Goal: Transaction & Acquisition: Purchase product/service

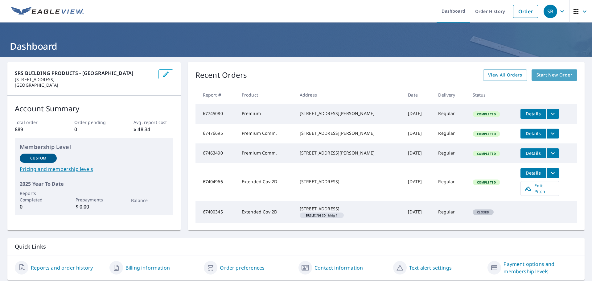
click at [547, 74] on span "Start New Order" at bounding box center [555, 75] width 36 height 8
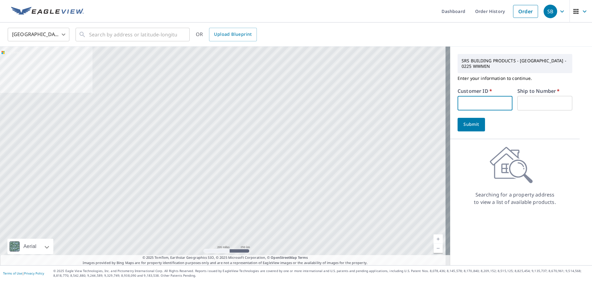
click at [479, 103] on input "text" at bounding box center [485, 103] width 55 height 14
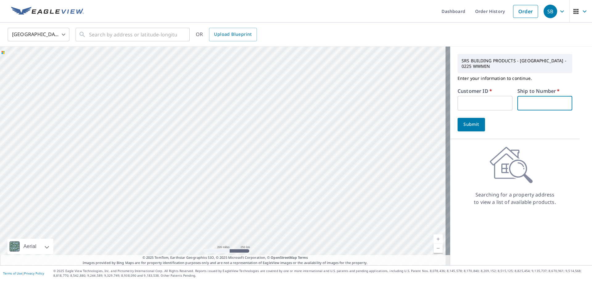
click at [533, 99] on input "text" at bounding box center [545, 103] width 55 height 14
click at [472, 101] on input "text" at bounding box center [485, 103] width 55 height 14
type input "HOMEDEPOT"
click at [529, 98] on input "text" at bounding box center [545, 103] width 55 height 14
click at [463, 121] on span "Submit" at bounding box center [472, 125] width 18 height 8
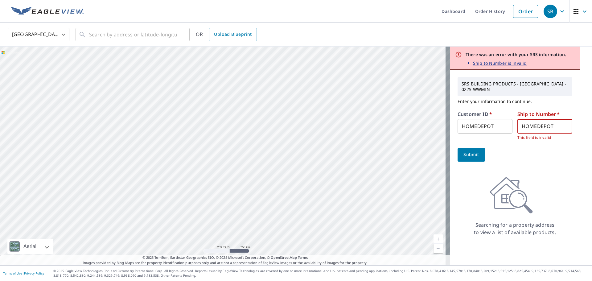
drag, startPoint x: 551, startPoint y: 126, endPoint x: 494, endPoint y: 124, distance: 57.4
click at [494, 124] on div "Customer ID   * HOMEDEPOT ​ Ship to Number   * HOMEDEPOT ​ This field is invalid" at bounding box center [515, 126] width 115 height 29
type input "940"
click at [472, 156] on span "Submit" at bounding box center [472, 155] width 18 height 8
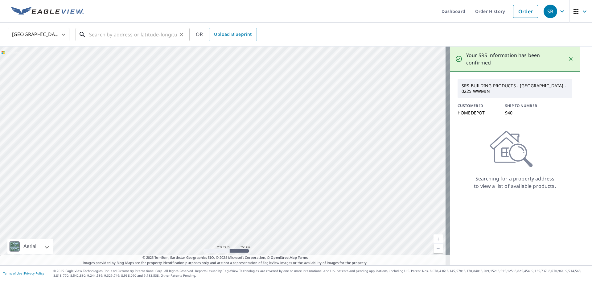
click at [121, 32] on input "text" at bounding box center [133, 34] width 88 height 17
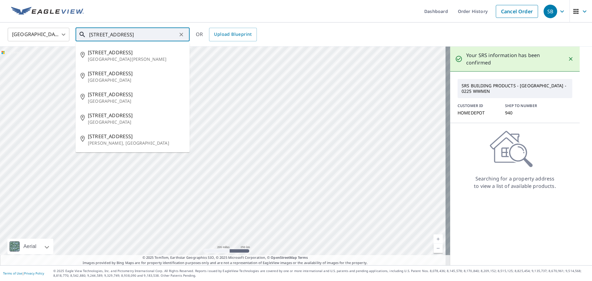
scroll to position [0, 2]
click at [118, 77] on span "[STREET_ADDRESS]" at bounding box center [136, 73] width 97 height 7
type input "[STREET_ADDRESS]"
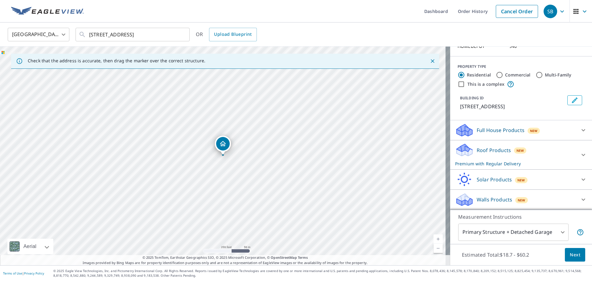
scroll to position [67, 0]
click at [496, 130] on p "Full House Products" at bounding box center [501, 129] width 48 height 7
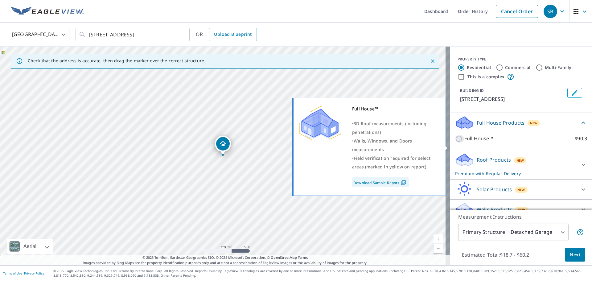
click at [455, 143] on input "Full House™ $90.3" at bounding box center [459, 138] width 9 height 7
checkbox input "true"
checkbox input "false"
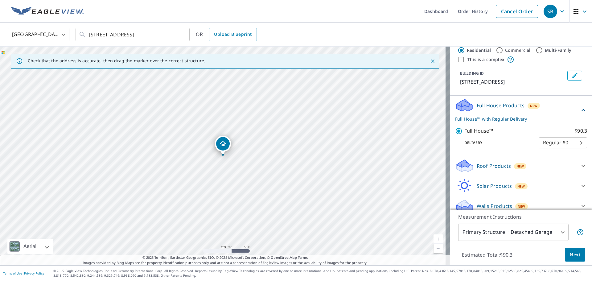
scroll to position [98, 0]
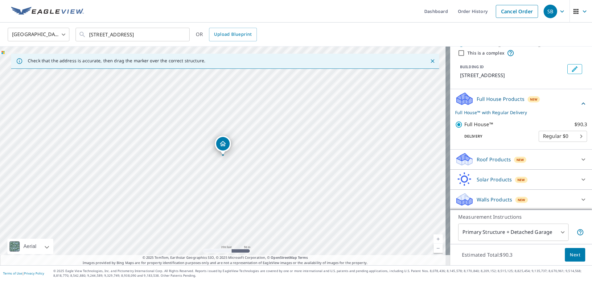
click at [570, 257] on span "Next" at bounding box center [575, 255] width 10 height 8
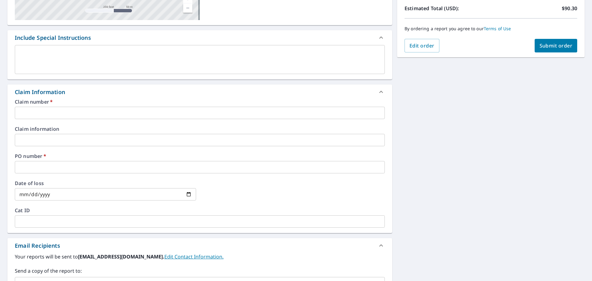
scroll to position [123, 0]
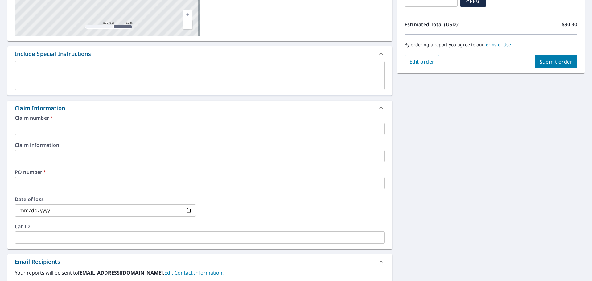
click at [58, 126] on input "text" at bounding box center [200, 129] width 370 height 12
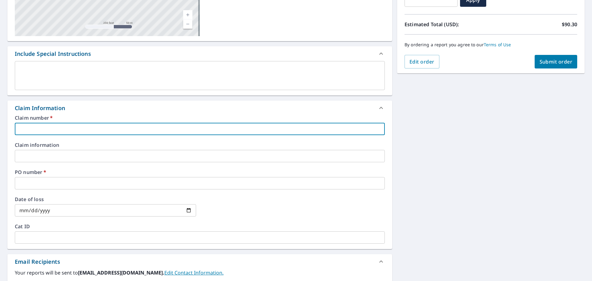
type input "2"
checkbox input "true"
type input "25"
checkbox input "true"
type input "255"
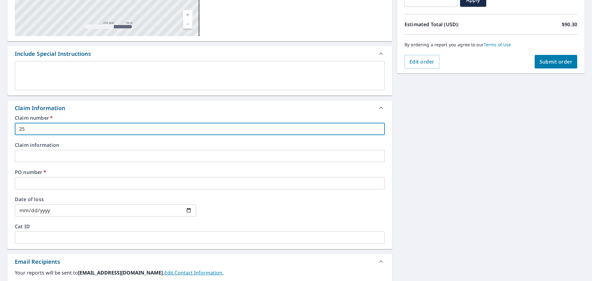
checkbox input "true"
type input "2551"
checkbox input "true"
type input "2551"
checkbox input "true"
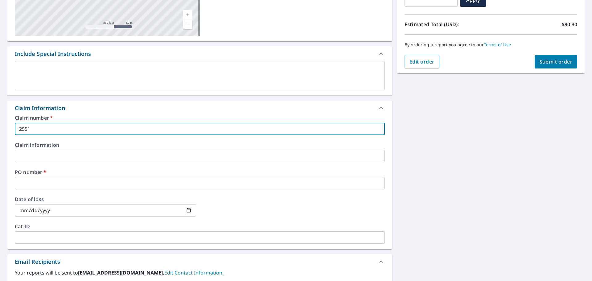
type input "2551 W"
checkbox input "true"
type input "2551 WI"
checkbox input "true"
type input "2551 WIL"
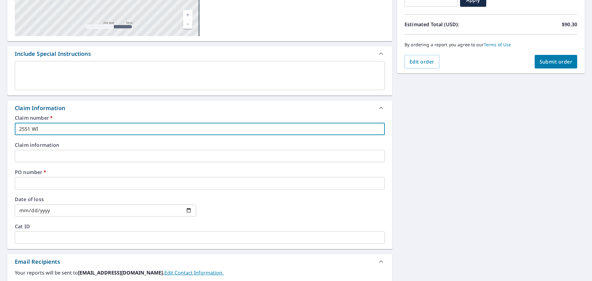
checkbox input "true"
type input "2551 WILL"
checkbox input "true"
type input "2551 WILLI"
checkbox input "true"
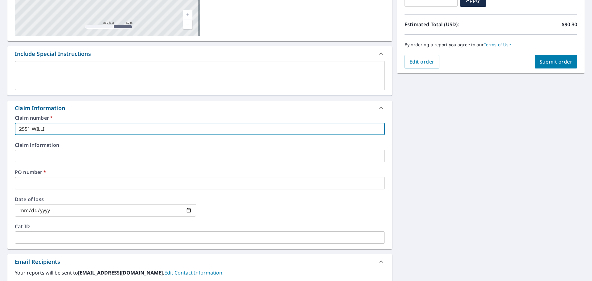
type input "2551 [PERSON_NAME]"
checkbox input "true"
type input "2551 [PERSON_NAME]"
checkbox input "true"
type input "2551 [PERSON_NAME]"
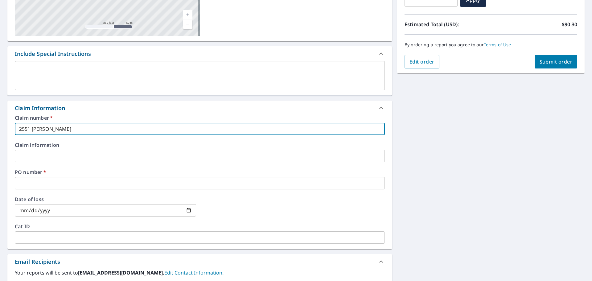
checkbox input "true"
type input "2551 WILLIAMSB"
checkbox input "true"
type input "2551 WILLIAMSBU"
checkbox input "true"
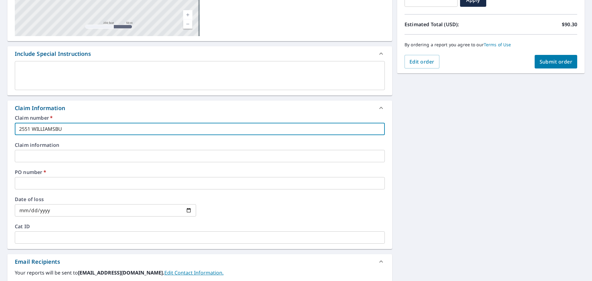
type input "2551 WILLIAMSBUR"
checkbox input "true"
type input "2551 [GEOGRAPHIC_DATA]"
checkbox input "true"
type input "2551 [GEOGRAPHIC_DATA]"
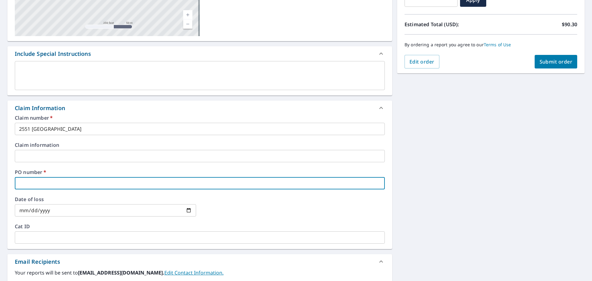
click at [57, 180] on input "text" at bounding box center [200, 183] width 370 height 12
type input "hd"
checkbox input "true"
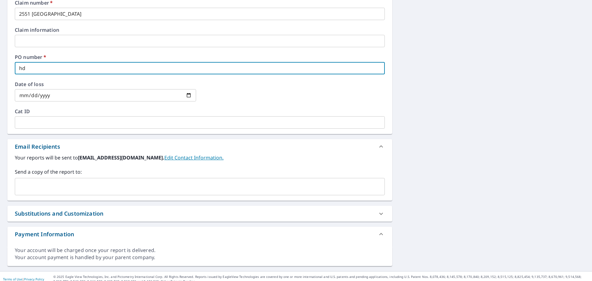
scroll to position [244, 0]
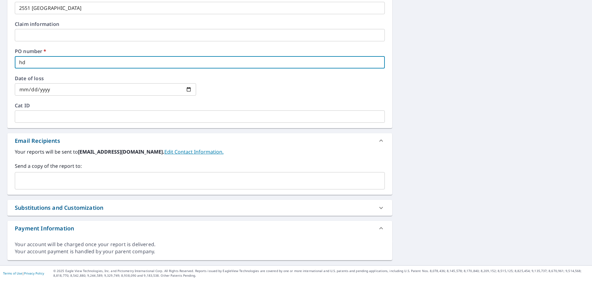
click at [53, 179] on input "text" at bounding box center [195, 181] width 355 height 12
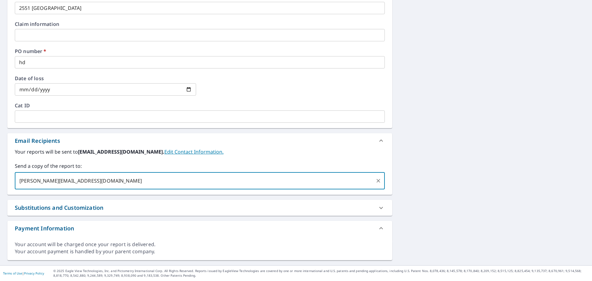
type input "[PERSON_NAME][EMAIL_ADDRESS][DOMAIN_NAME]"
checkbox input "true"
type input "C"
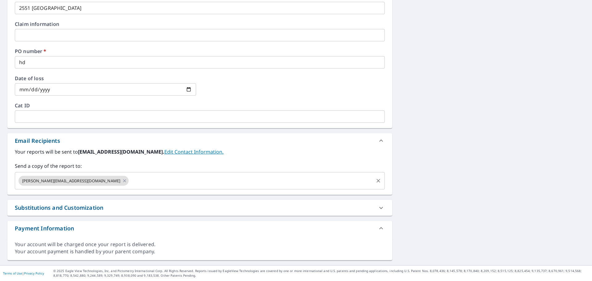
click at [168, 178] on input "text" at bounding box center [251, 181] width 243 height 12
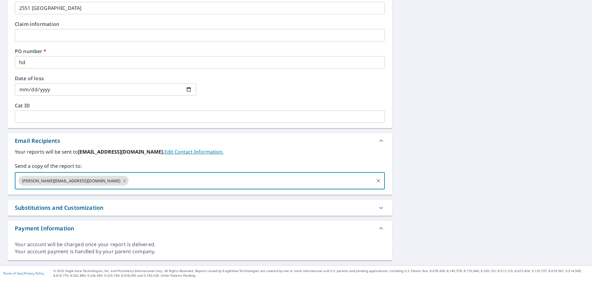
paste input "[EMAIL_ADDRESS][DOMAIN_NAME]"
type input "[EMAIL_ADDRESS][DOMAIN_NAME]"
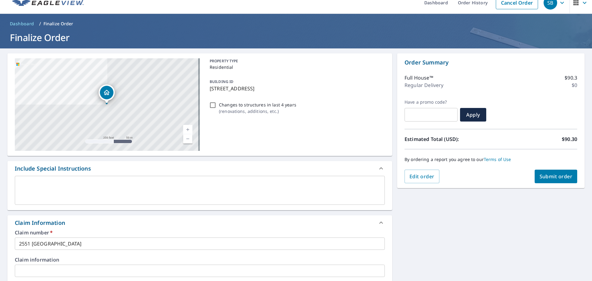
scroll to position [0, 0]
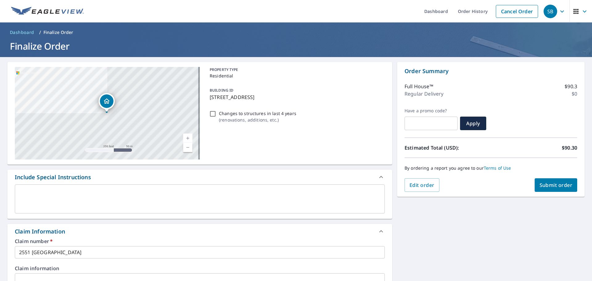
click at [560, 188] on button "Submit order" at bounding box center [556, 185] width 43 height 14
checkbox input "true"
